Goal: Download file/media

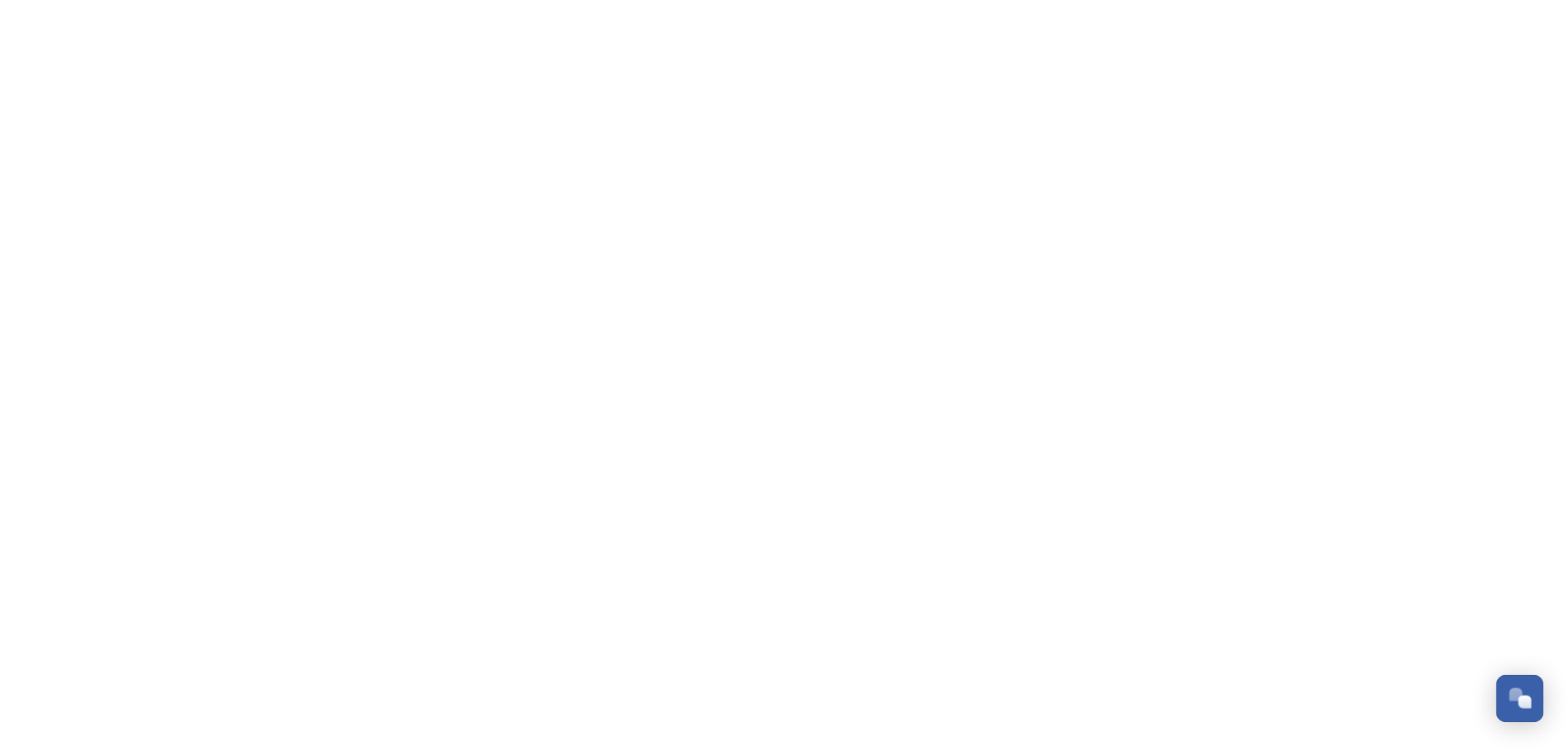
scroll to position [1272, 0]
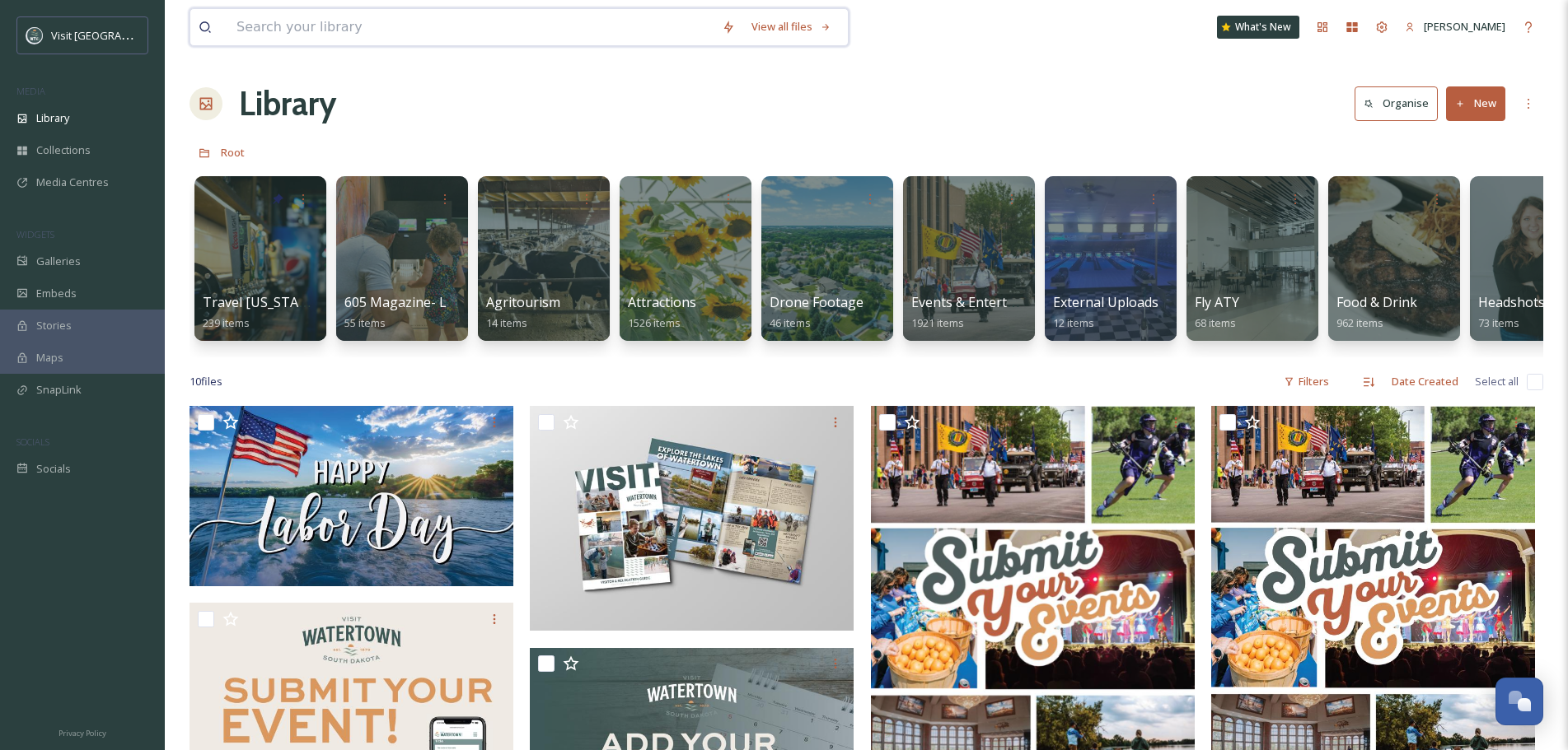
click at [432, 29] on input at bounding box center [471, 27] width 485 height 36
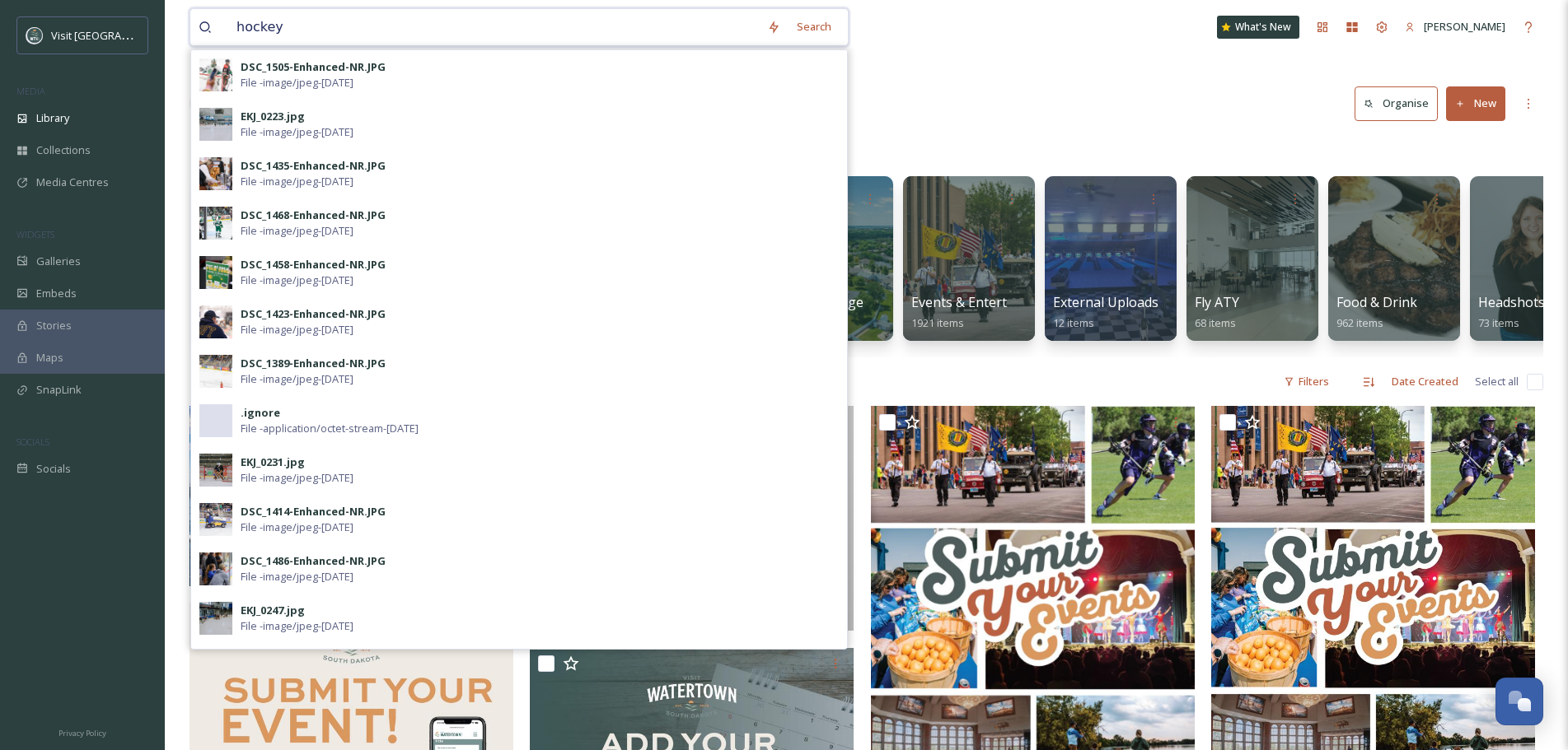
click at [290, 20] on input "hockey" at bounding box center [494, 27] width 531 height 36
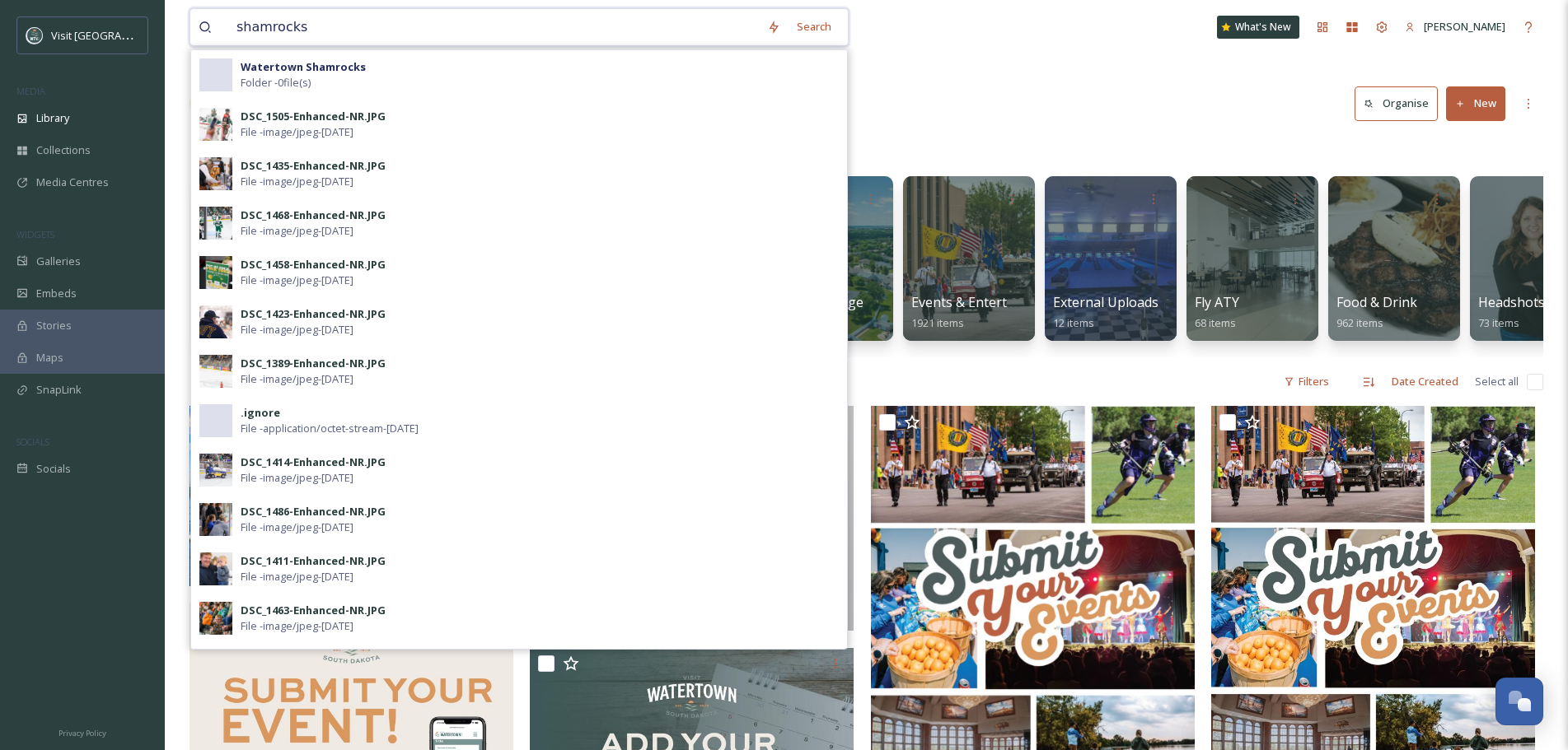
type input "shamrocks"
click at [272, 60] on strong "Watertown Shamrocks" at bounding box center [304, 67] width 125 height 15
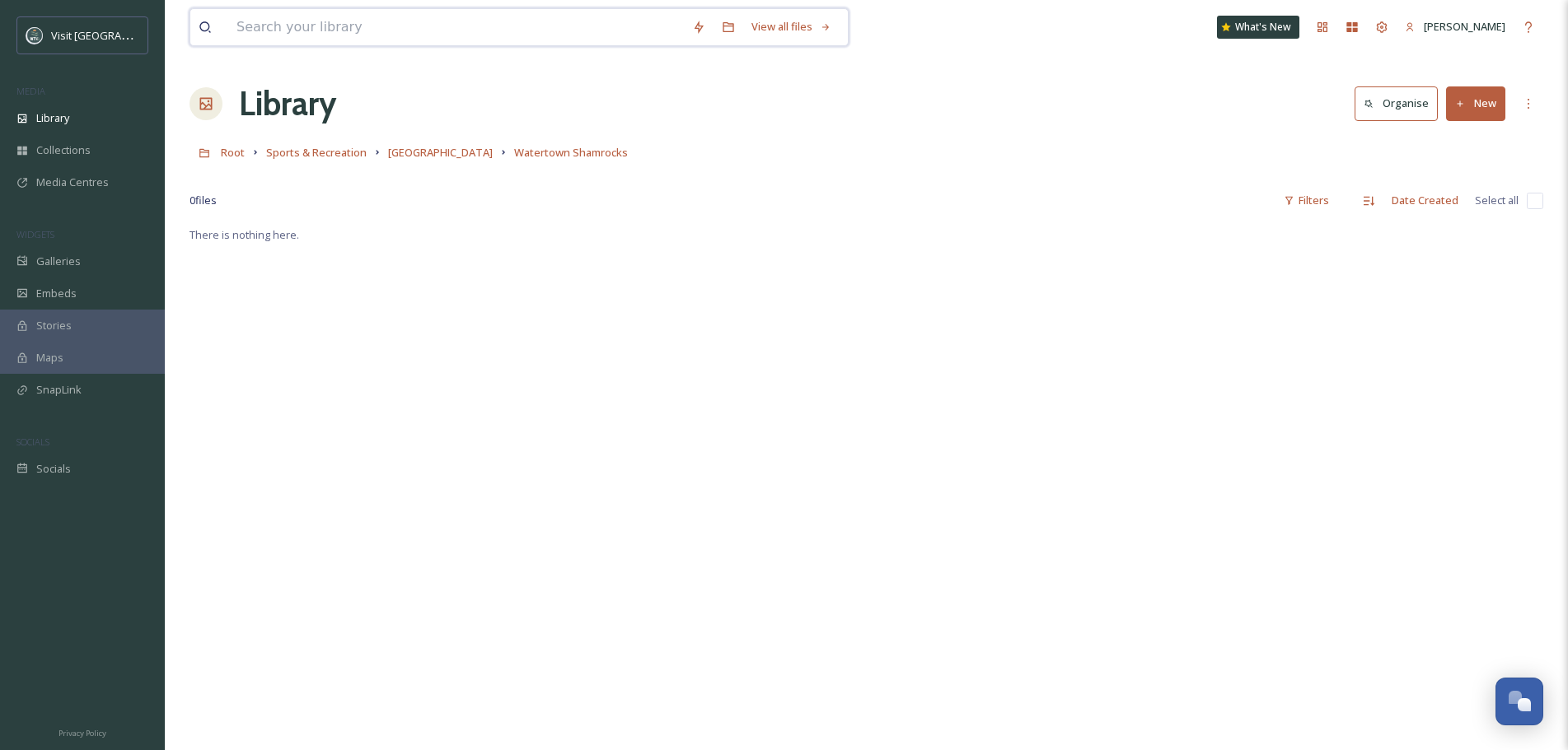
click at [279, 26] on input at bounding box center [456, 27] width 456 height 36
type input "hockey"
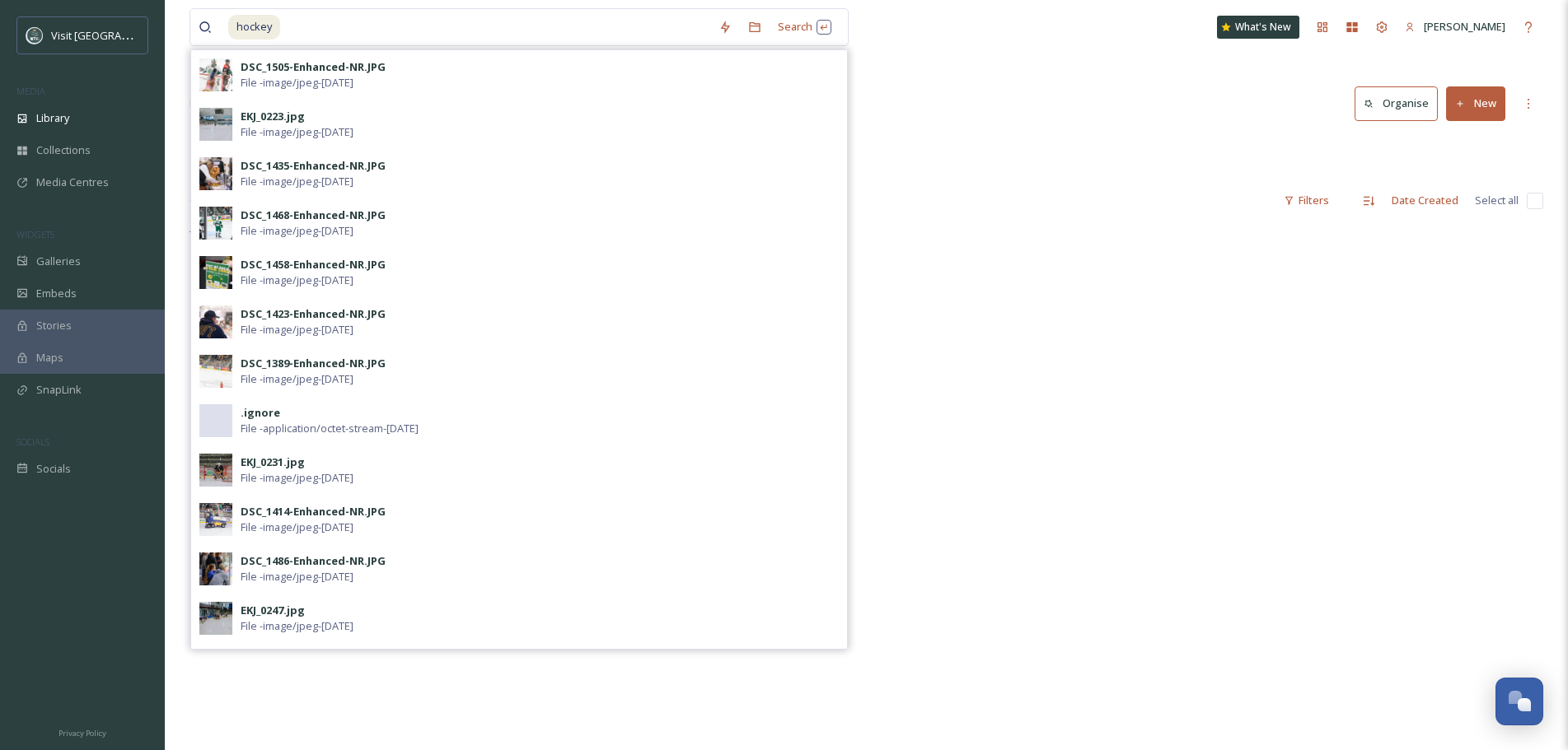
click at [943, 191] on div "0 file s Filters Date Created Select all" at bounding box center [867, 200] width 1353 height 32
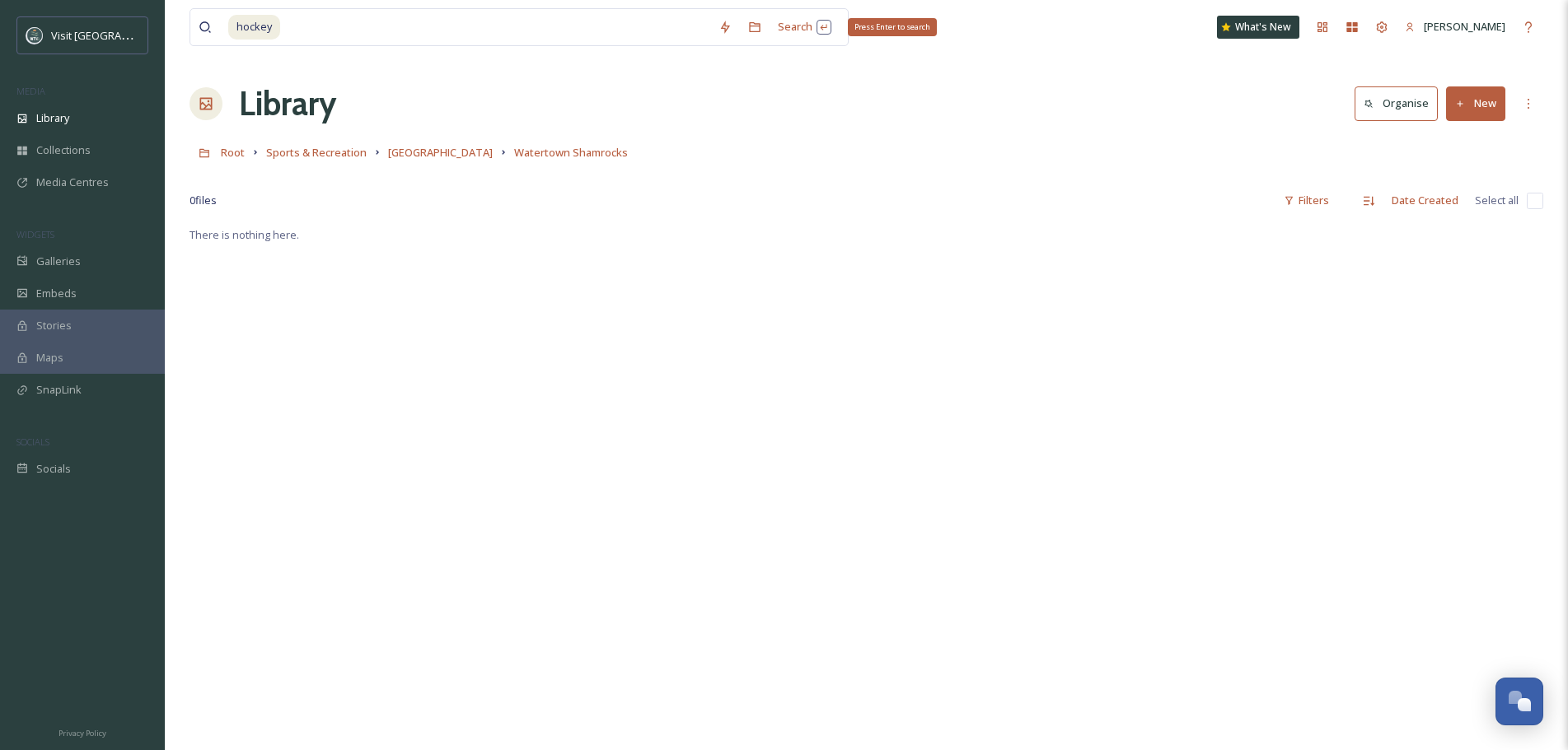
click at [794, 22] on div "Search Press Enter to search" at bounding box center [804, 26] width 70 height 32
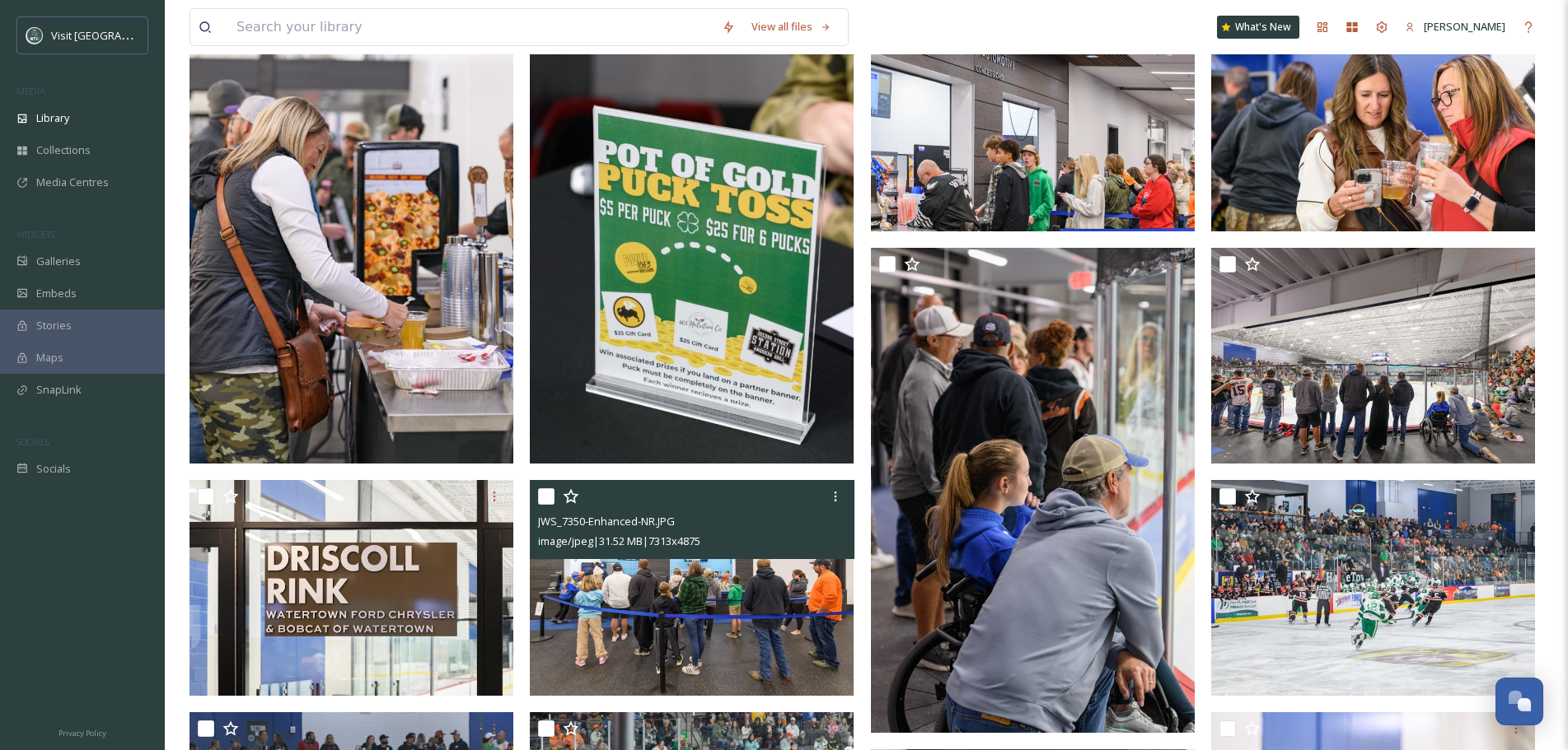
scroll to position [1318, 0]
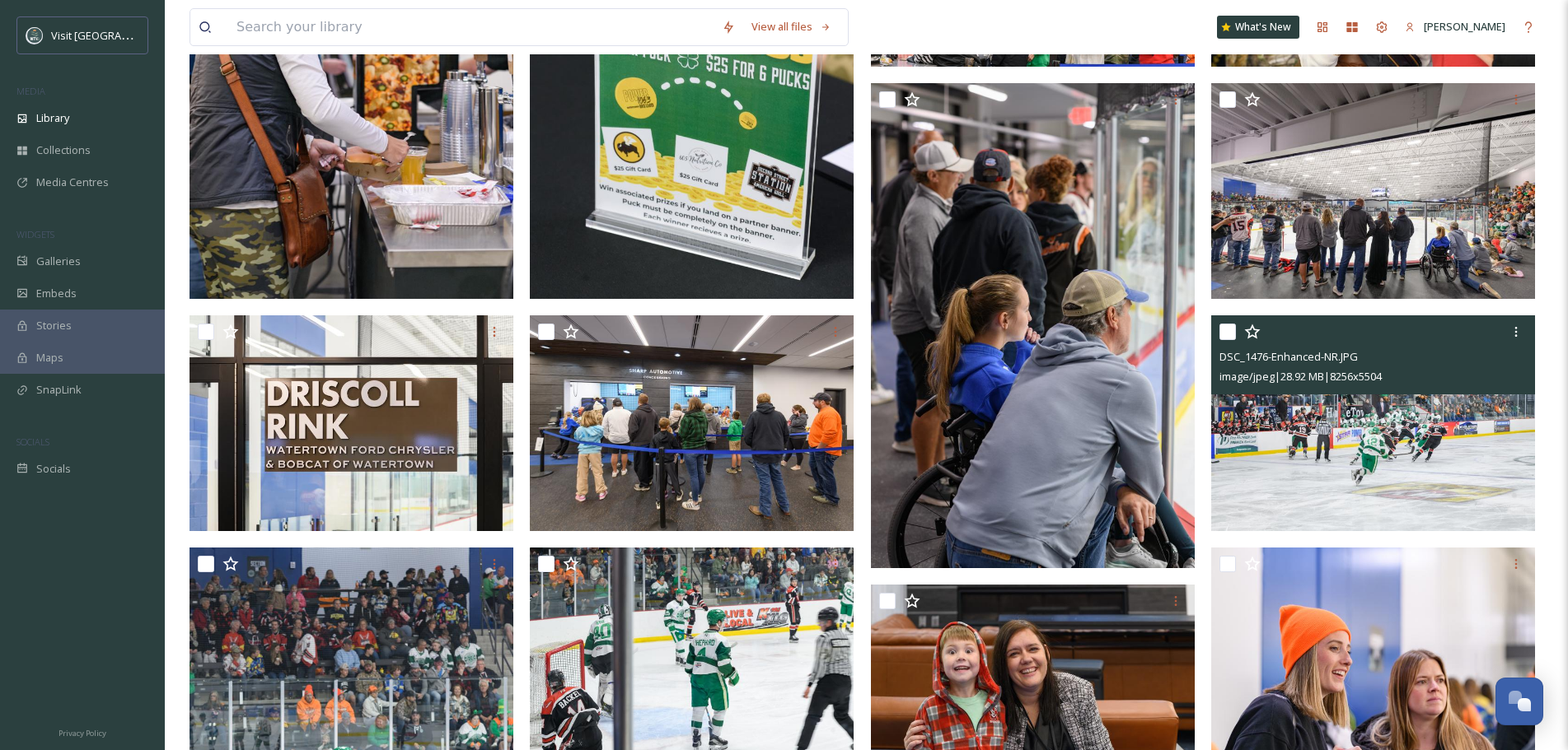
click at [1512, 333] on icon at bounding box center [1516, 332] width 13 height 13
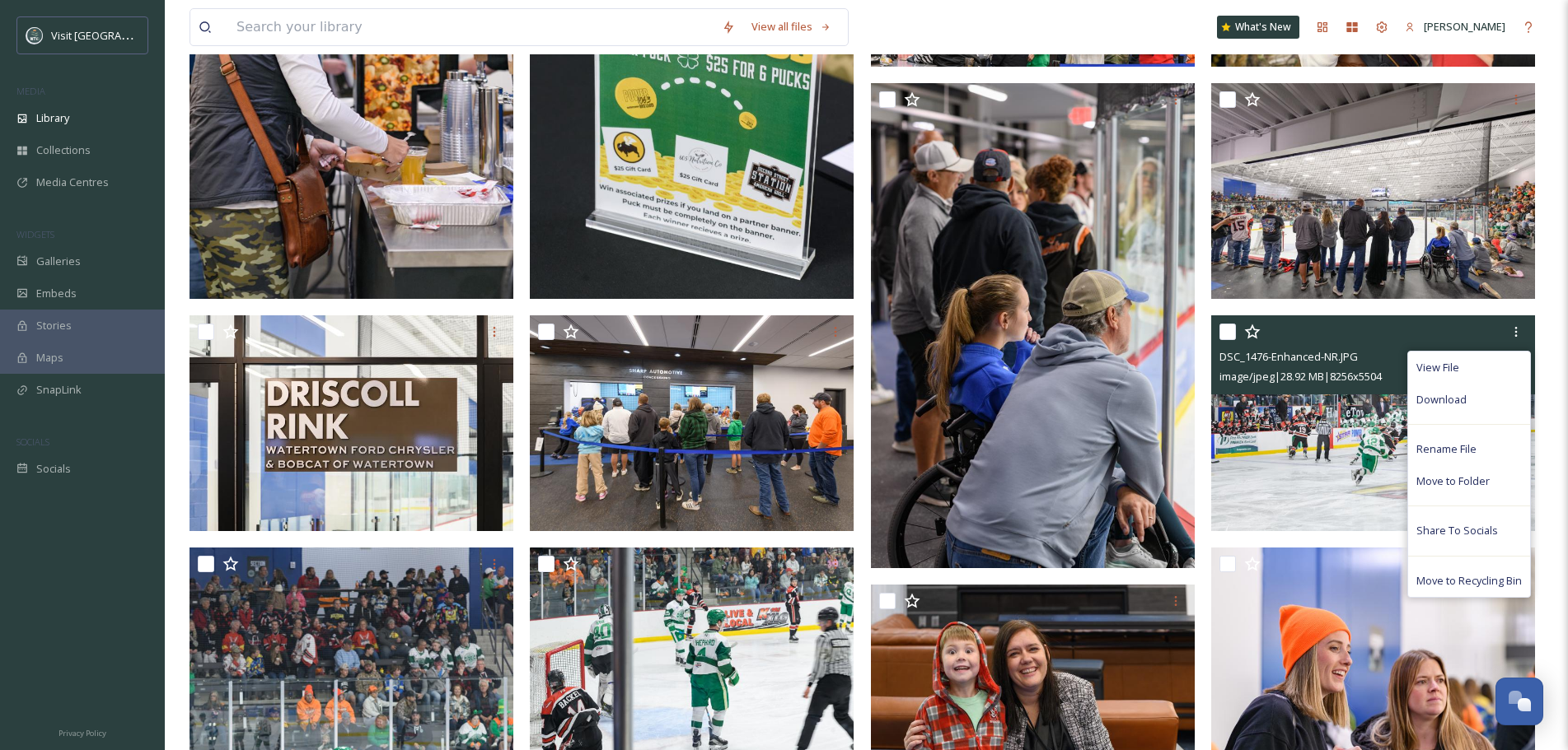
click at [1470, 406] on div "Download" at bounding box center [1469, 399] width 122 height 32
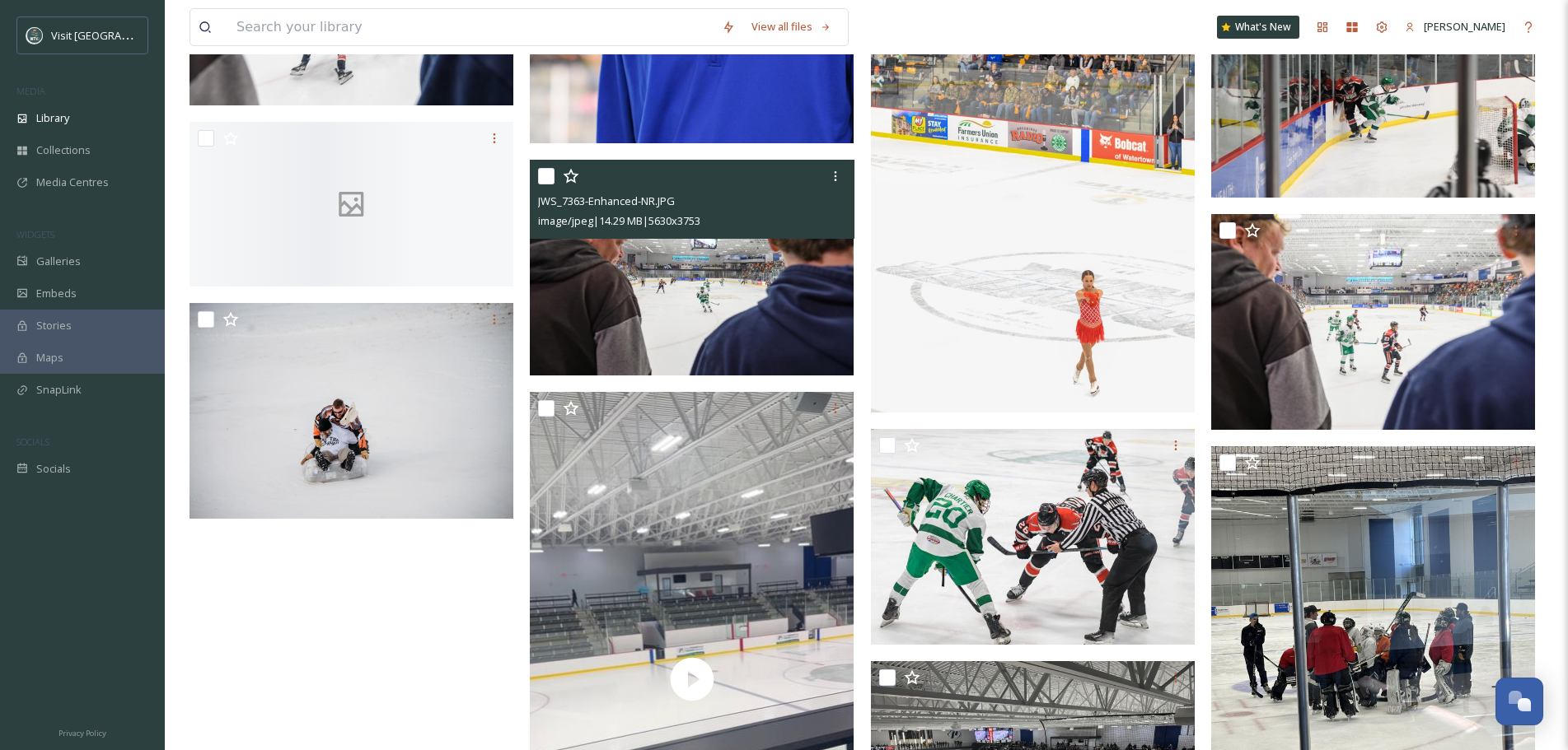
scroll to position [4200, 0]
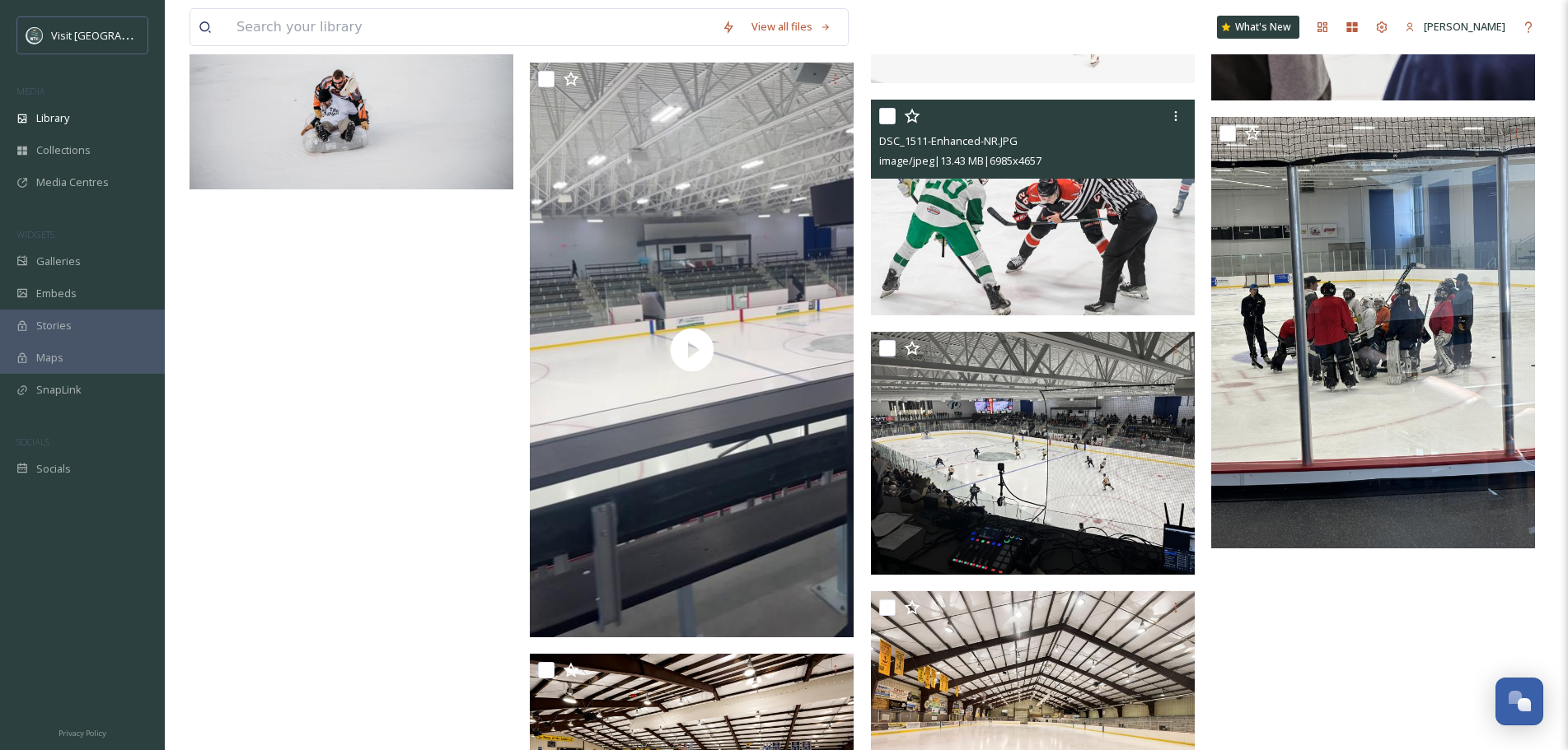
click at [1178, 115] on icon at bounding box center [1176, 116] width 13 height 13
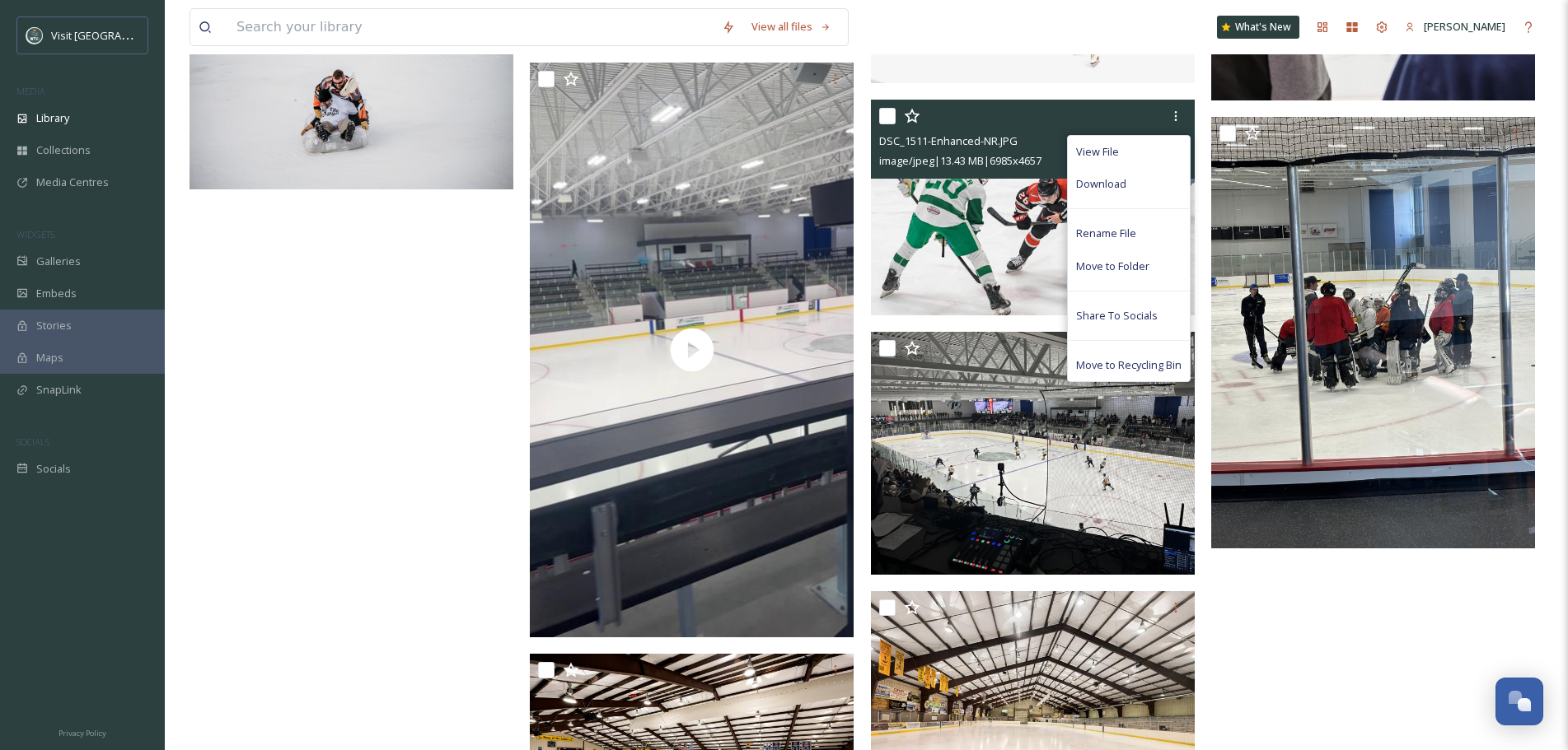
click at [1110, 182] on span "Download" at bounding box center [1101, 184] width 50 height 16
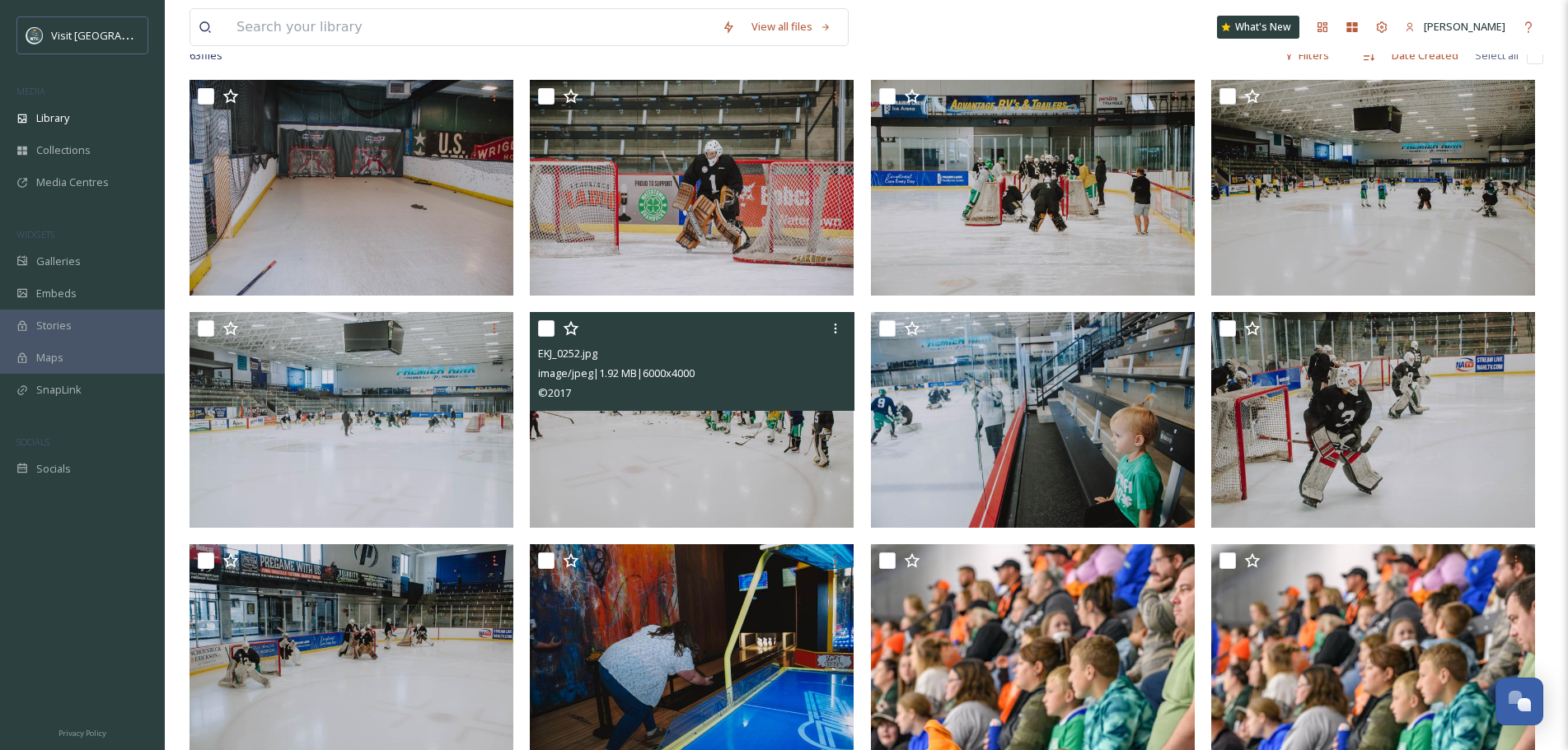
scroll to position [0, 0]
